Goal: Information Seeking & Learning: Learn about a topic

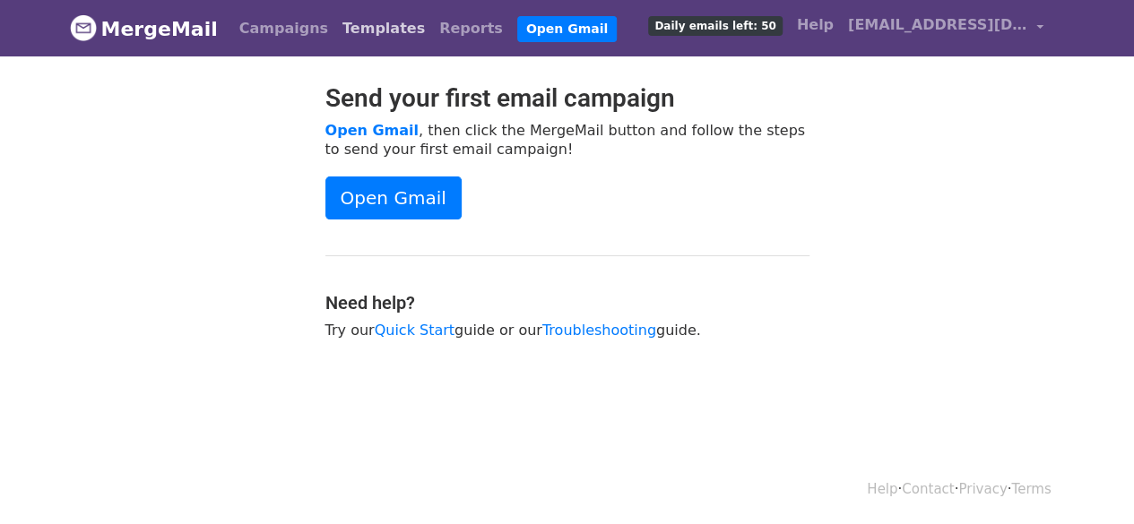
click at [349, 33] on link "Templates" at bounding box center [383, 29] width 97 height 36
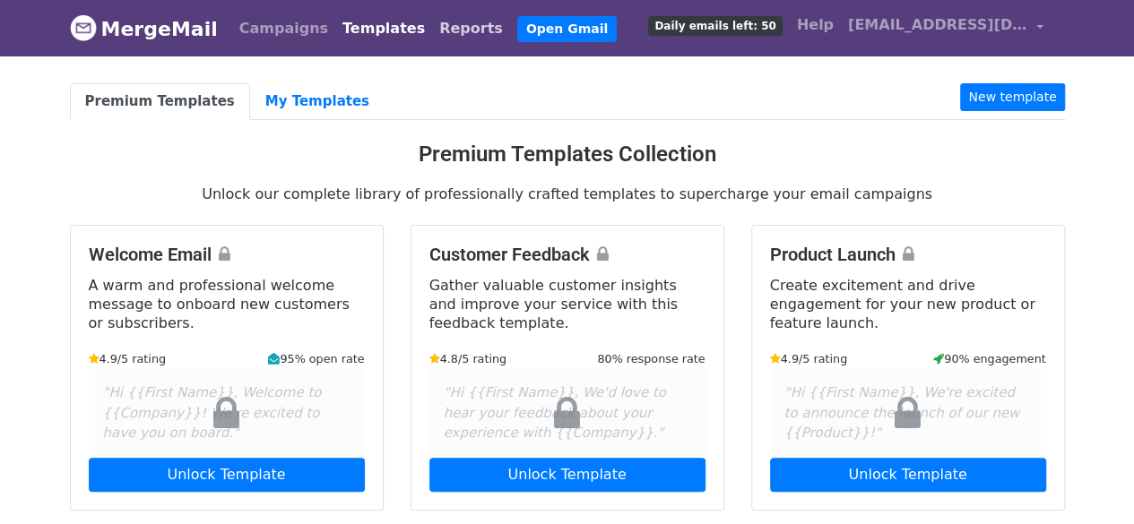
click at [432, 21] on link "Reports" at bounding box center [471, 29] width 78 height 36
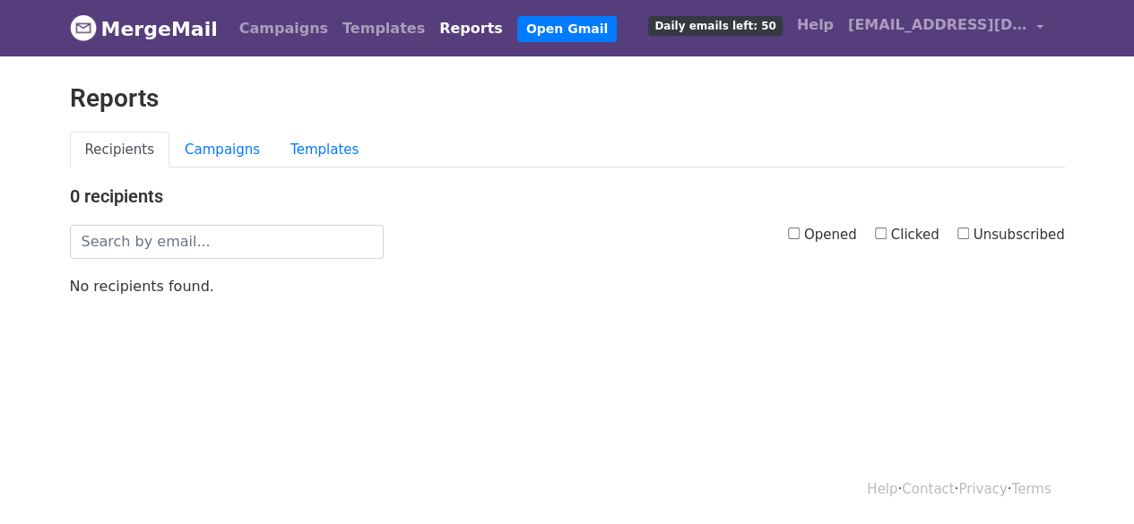
click at [716, 28] on span "Daily emails left: 50" at bounding box center [715, 26] width 134 height 20
